Goal: Check status: Check status

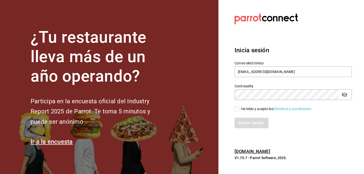
type input "diegotorrescano21@gmail.com"
click at [238, 109] on input "He leído y acepto los Términos y condiciones." at bounding box center [237, 109] width 5 height 5
checkbox input "true"
click at [241, 122] on button "Iniciar sesión" at bounding box center [252, 123] width 34 height 11
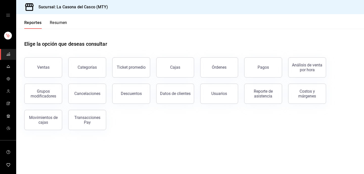
click at [146, 45] on div "Elige la opción que deseas consultar" at bounding box center [190, 40] width 332 height 23
click at [229, 71] on button "Órdenes" at bounding box center [219, 67] width 38 height 20
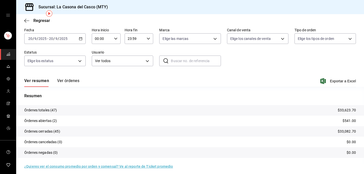
scroll to position [21, 0]
